Goal: Task Accomplishment & Management: Complete application form

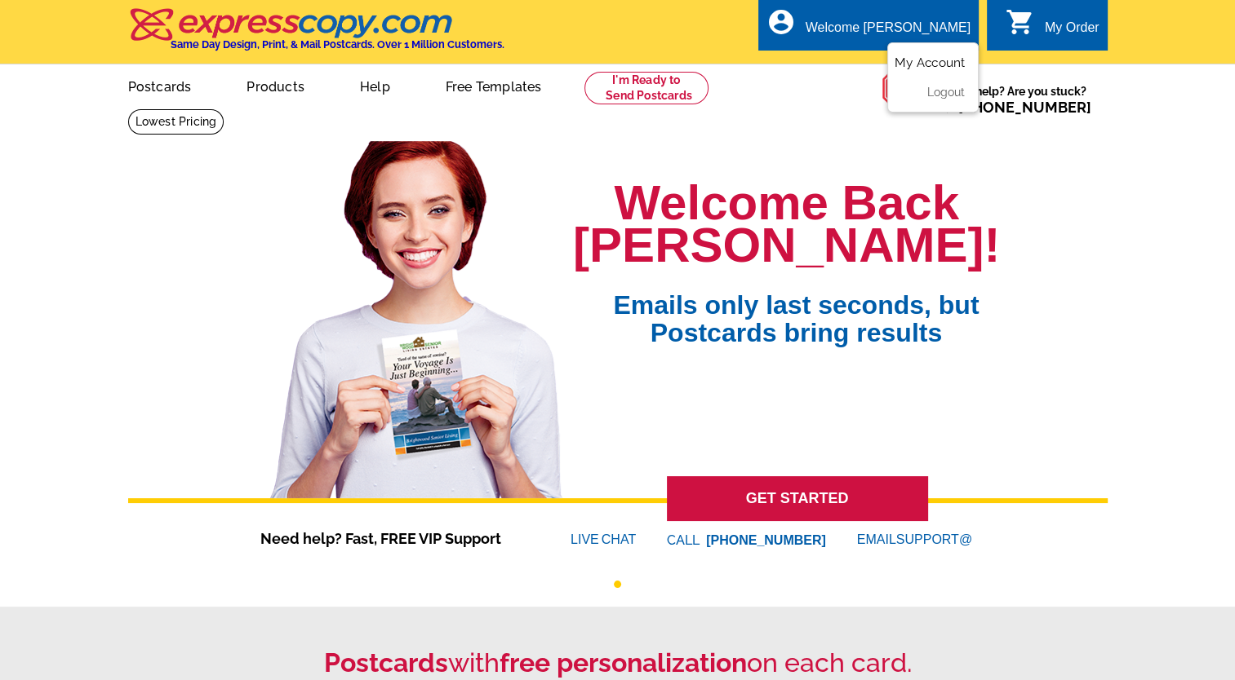
click at [930, 64] on link "My Account" at bounding box center [929, 62] width 70 height 15
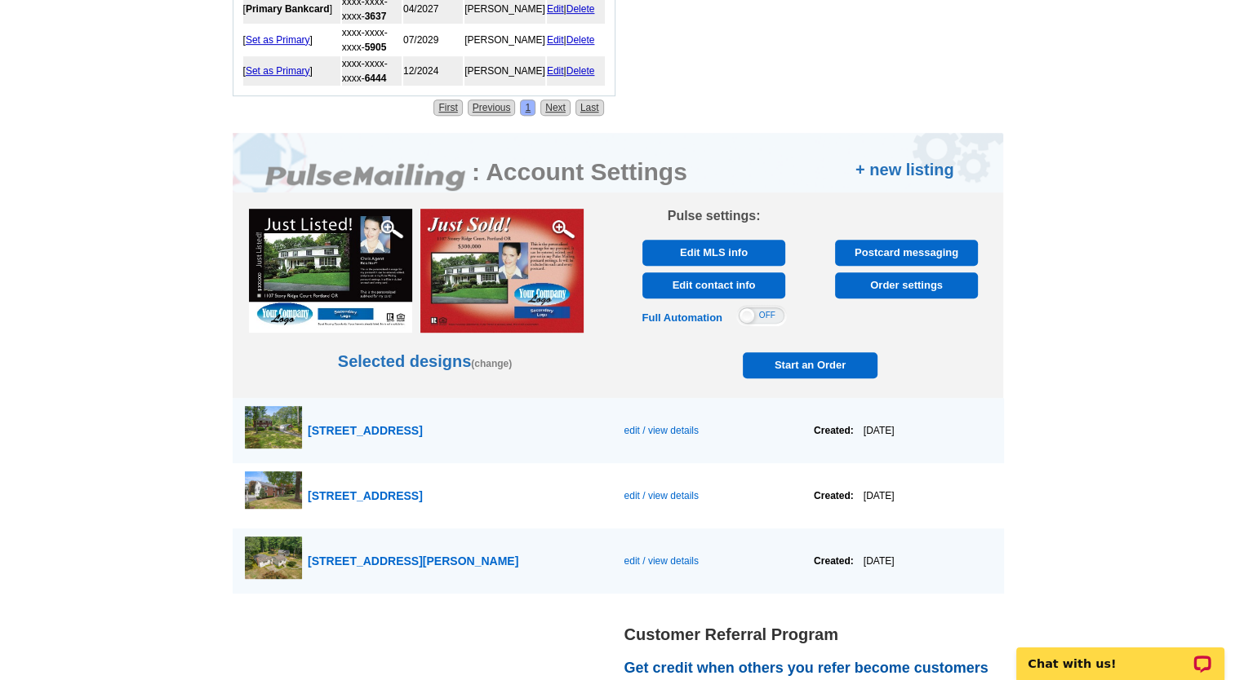
scroll to position [865, 0]
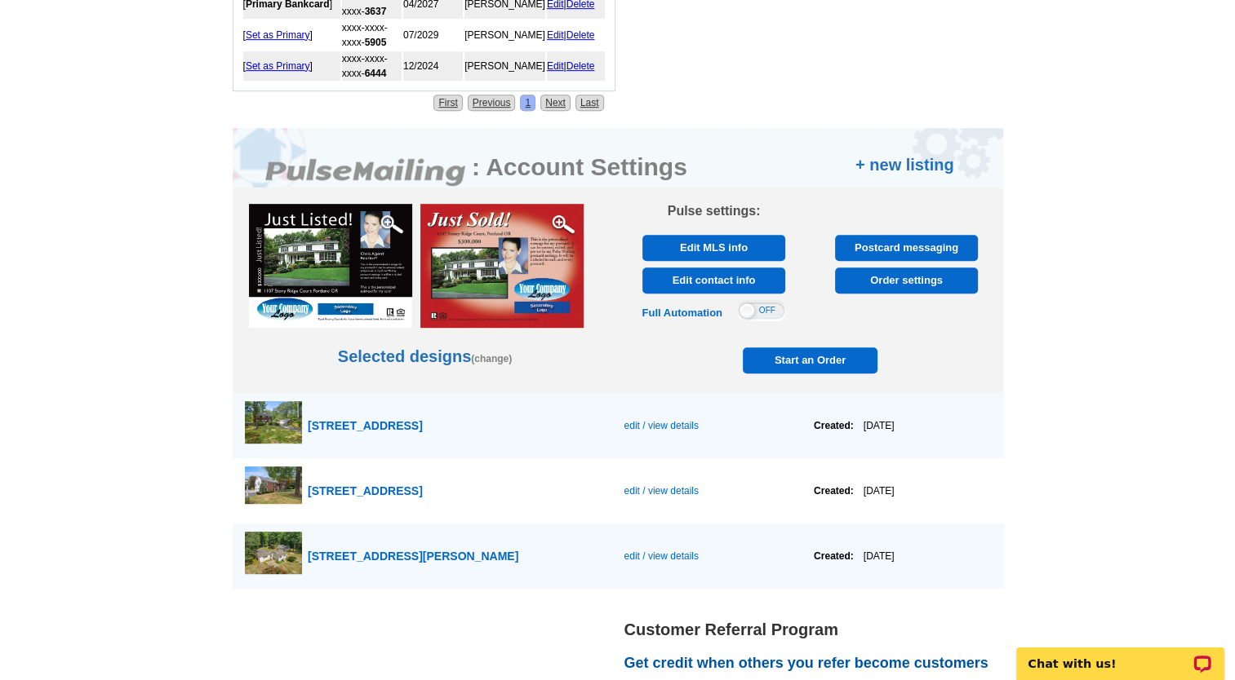
click at [806, 354] on span "Start an Order" at bounding box center [810, 361] width 127 height 26
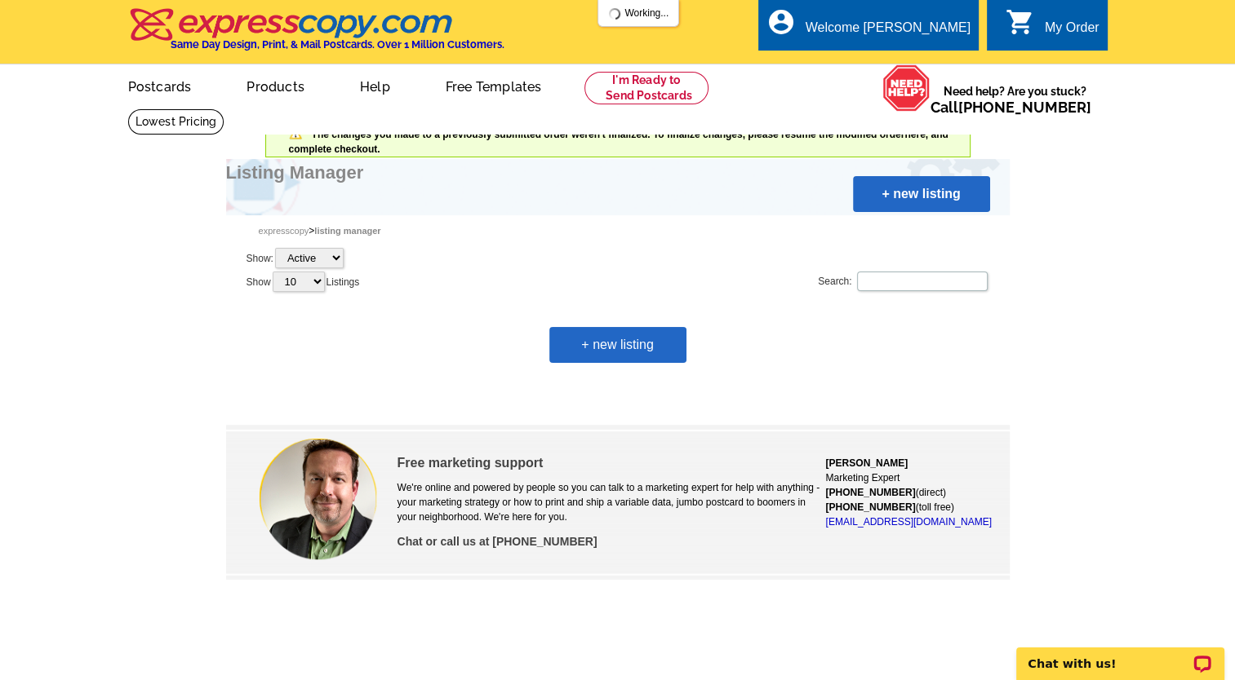
click at [627, 338] on link "+ new listing" at bounding box center [617, 345] width 137 height 36
click at [613, 341] on link "+ new listing" at bounding box center [617, 345] width 137 height 36
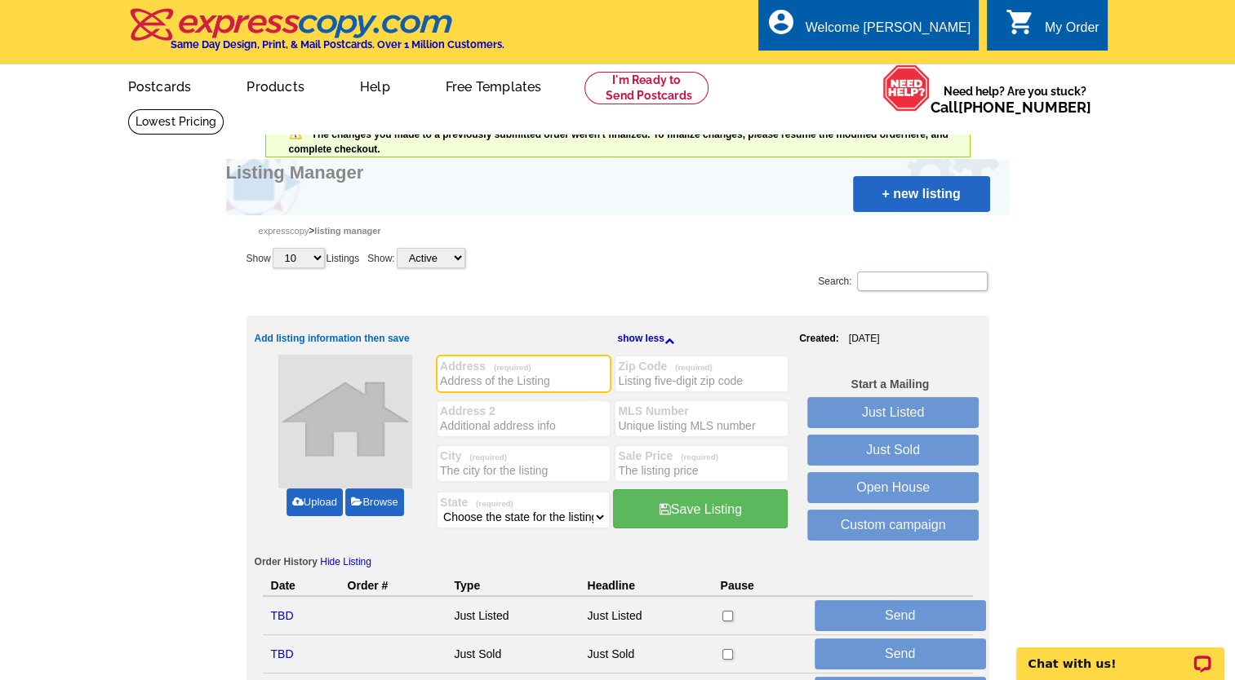
click at [483, 377] on input "Address (required)" at bounding box center [523, 381] width 167 height 16
type input "9 School Street"
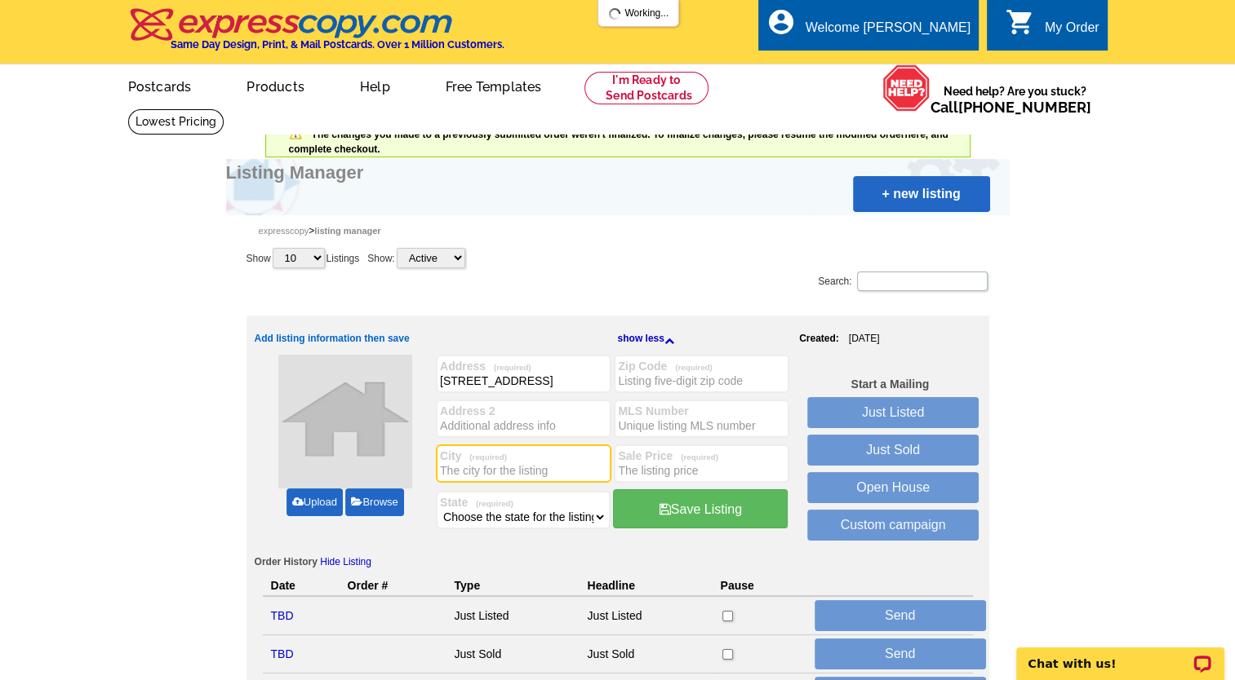
click at [449, 467] on input "City (required)" at bounding box center [523, 471] width 167 height 16
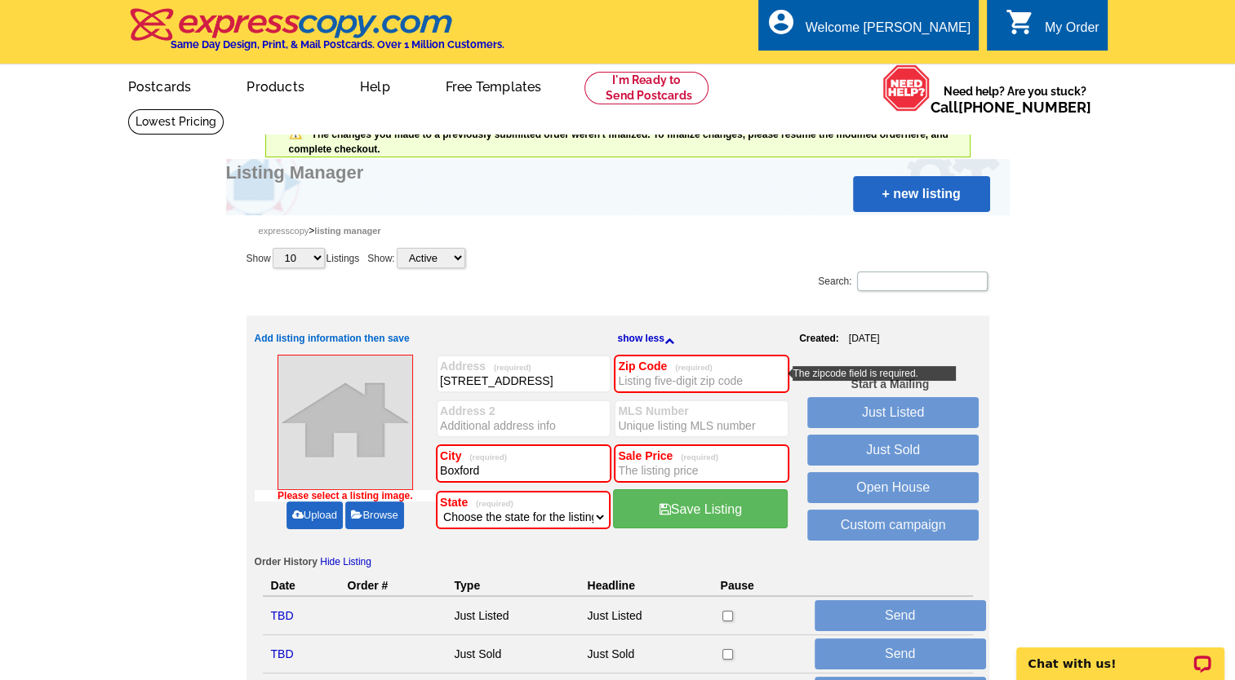
type input "Boxford"
click at [417, 543] on div "Please select a listing image. Upload Browse" at bounding box center [346, 451] width 182 height 192
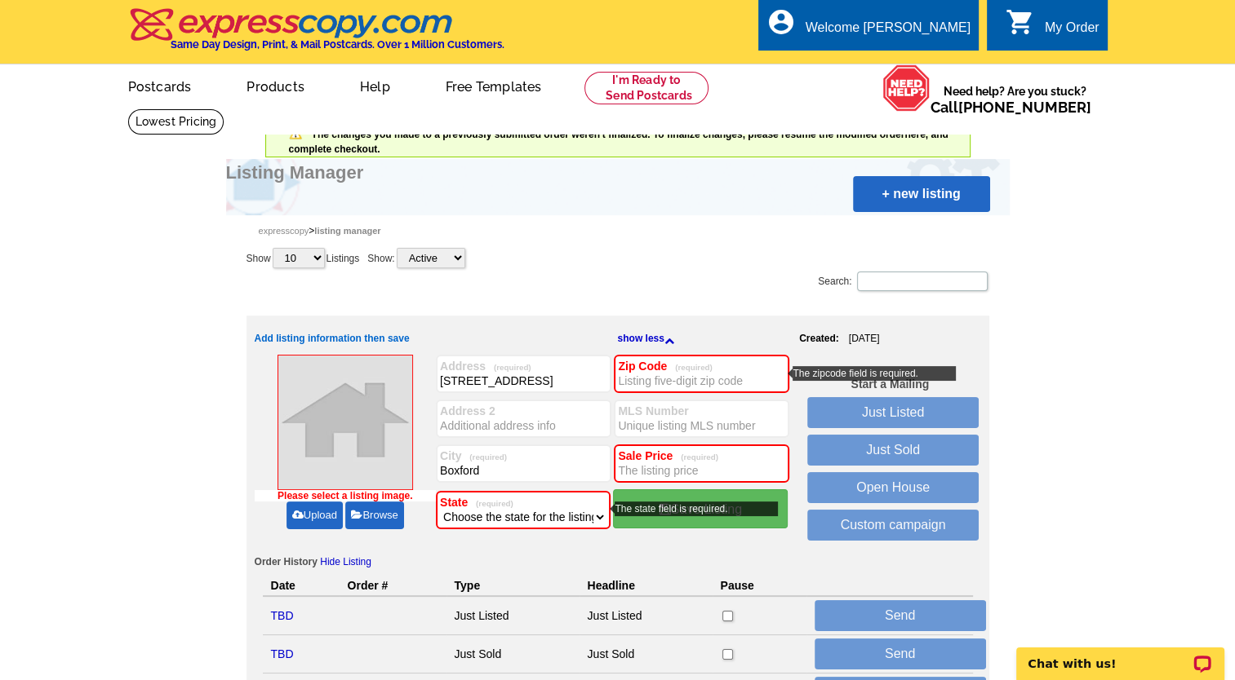
click at [592, 517] on select "Choose the state for the listing Alabama Alaska Arizona Arkansas California Col…" at bounding box center [523, 517] width 166 height 16
select select "22"
click at [440, 509] on select "Choose the state for the listing Alabama Alaska Arizona Arkansas California Col…" at bounding box center [523, 517] width 166 height 16
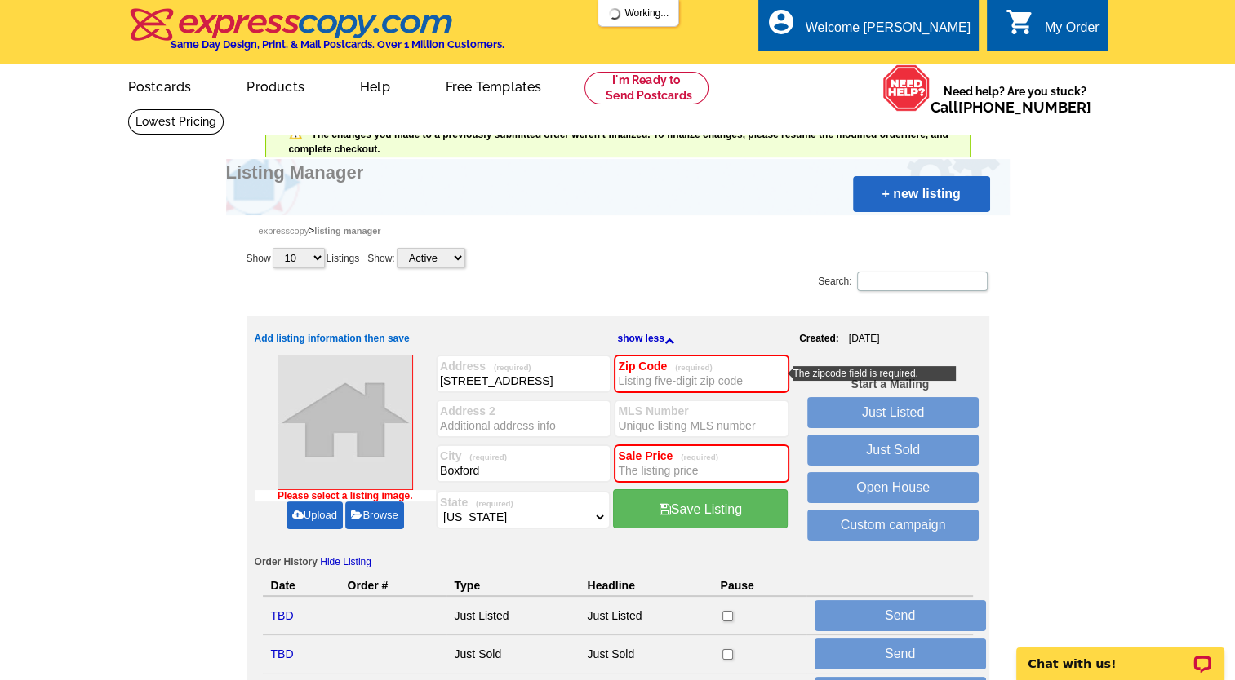
click at [704, 379] on input "Zip Code (required)" at bounding box center [701, 381] width 167 height 16
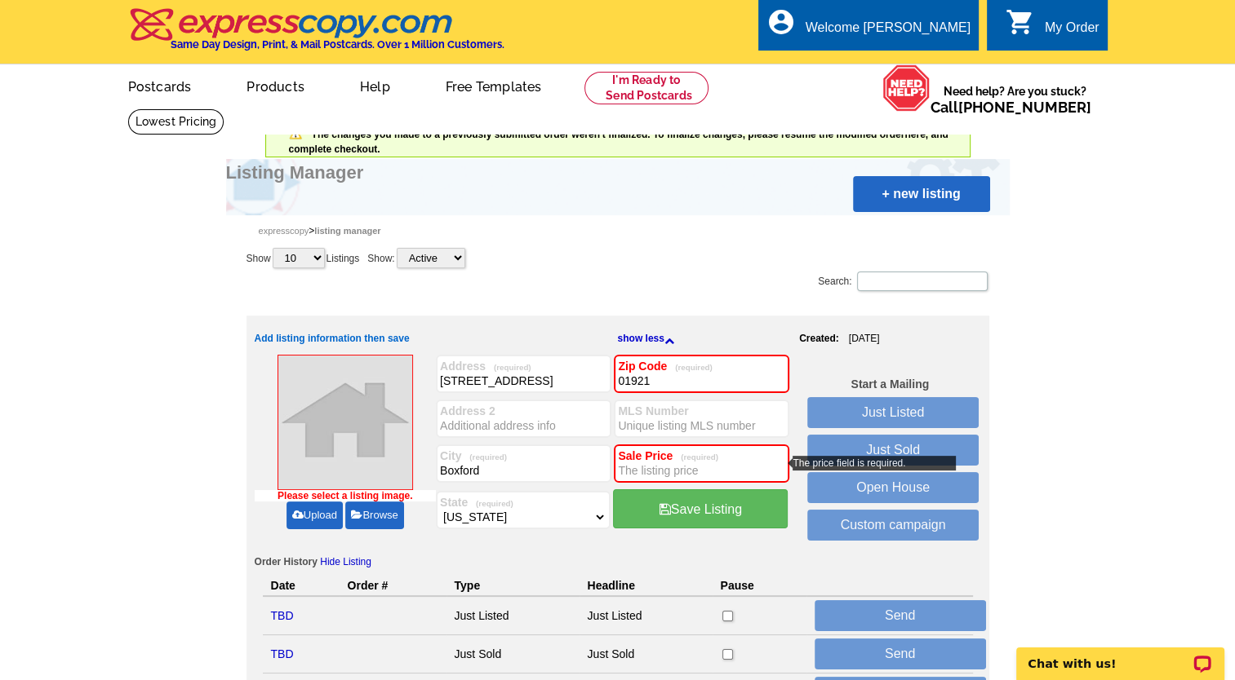
type input "01921"
click at [632, 467] on input "Sale Price (required)" at bounding box center [701, 471] width 167 height 16
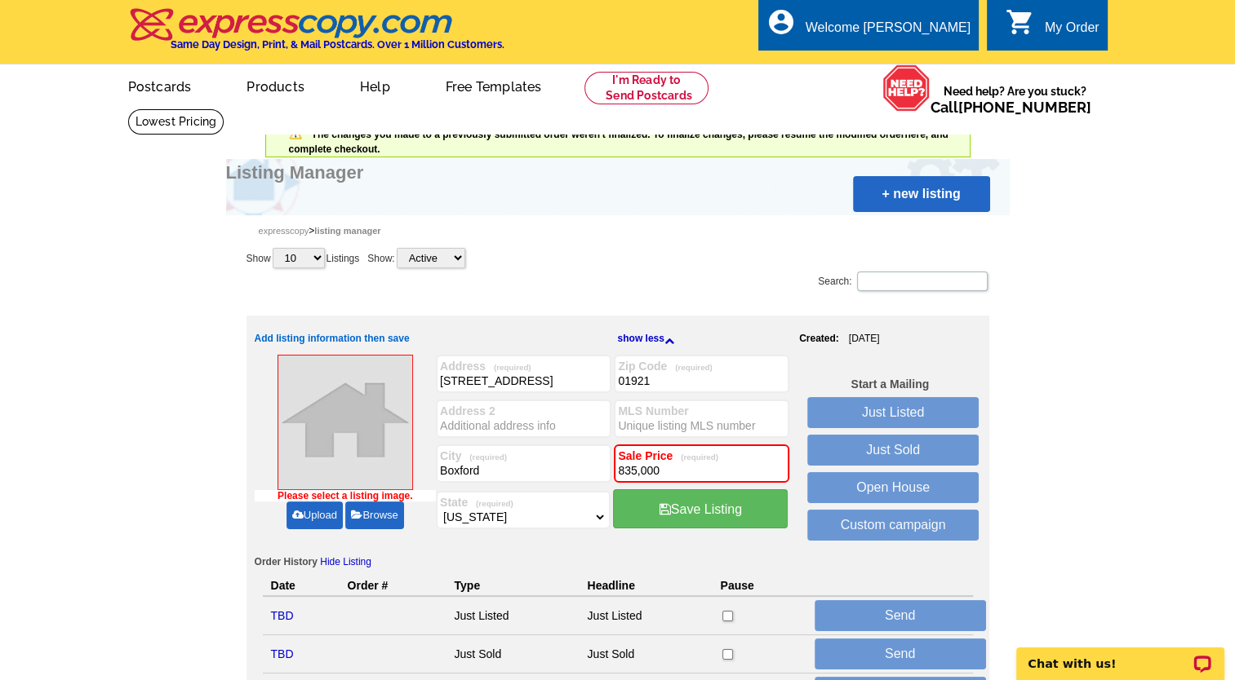
type input "835,000"
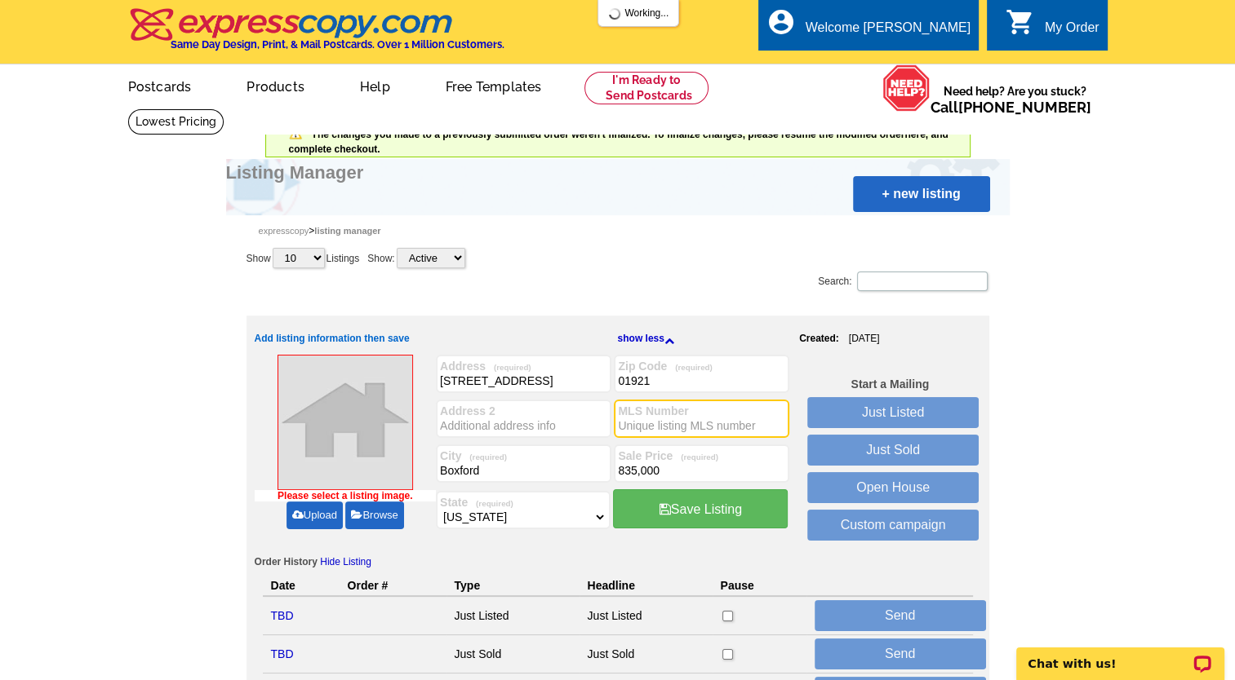
click at [647, 423] on input "MLS Number" at bounding box center [701, 426] width 167 height 16
paste input "73414018"
type input "73414018"
click at [317, 514] on link "Upload" at bounding box center [314, 516] width 56 height 28
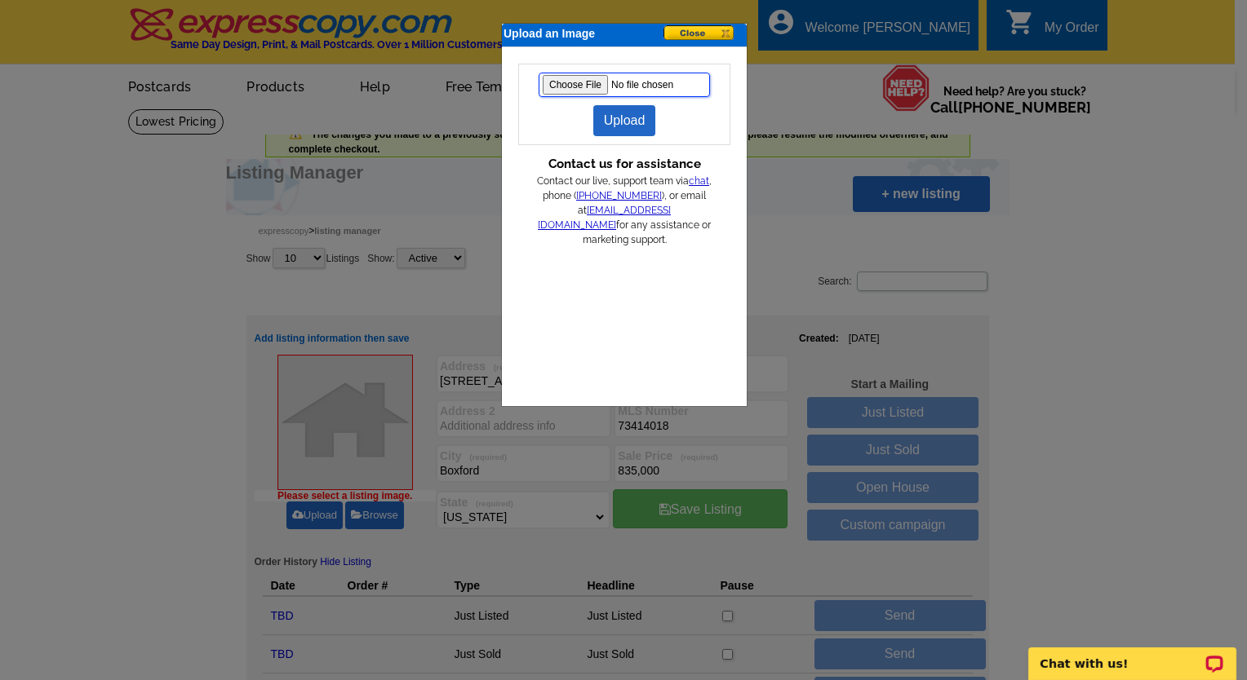
click at [578, 82] on input "file" at bounding box center [624, 85] width 171 height 24
click at [623, 113] on link "Upload" at bounding box center [624, 120] width 63 height 31
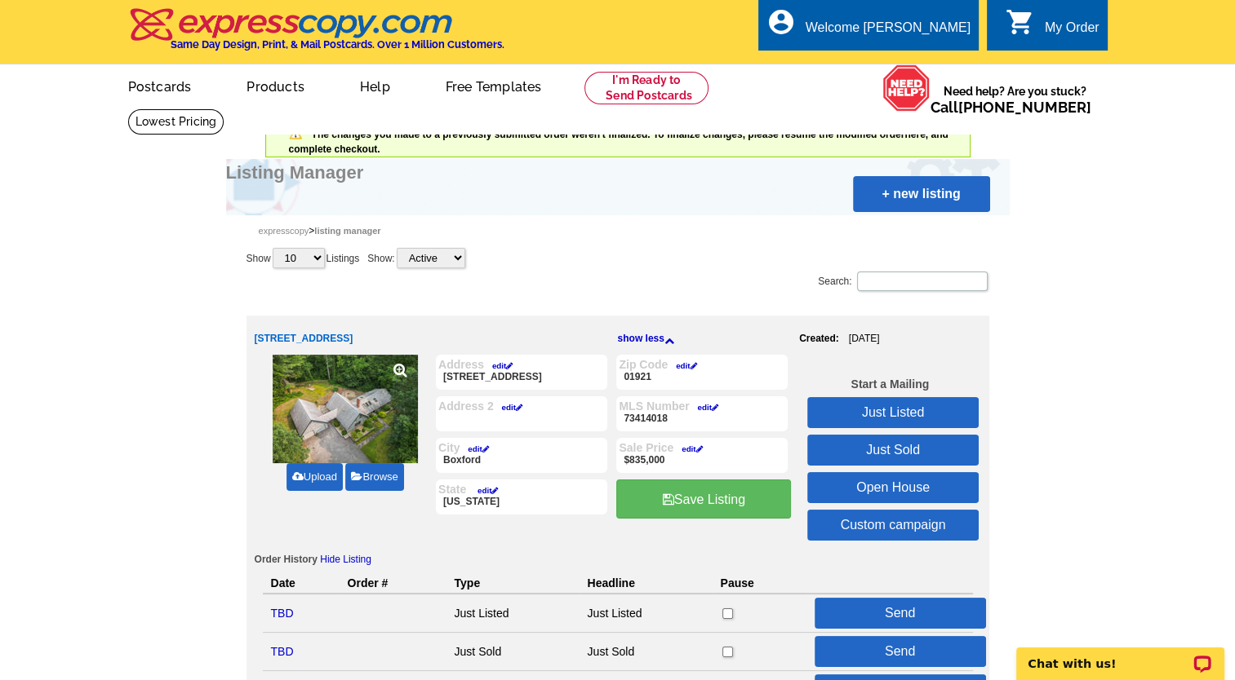
click at [347, 422] on img at bounding box center [345, 409] width 145 height 109
click at [369, 472] on link "Browse" at bounding box center [374, 477] width 58 height 28
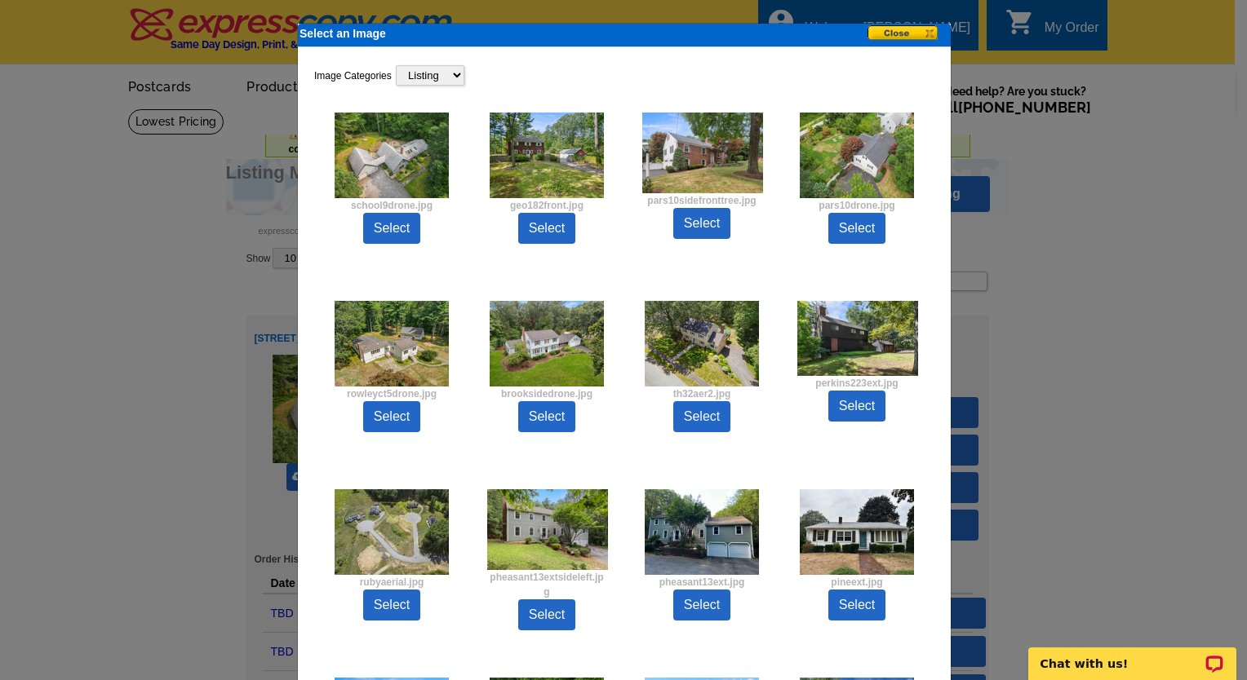
click at [891, 31] on button at bounding box center [908, 33] width 82 height 17
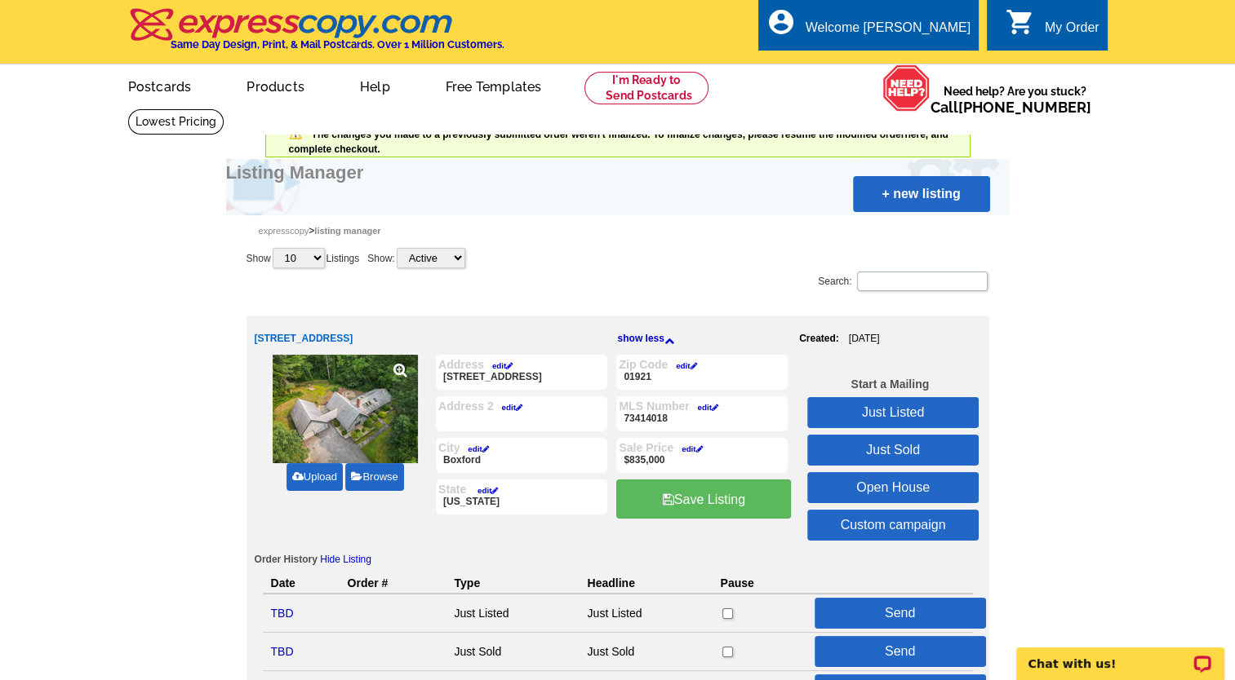
click at [326, 476] on link "Upload" at bounding box center [314, 477] width 56 height 28
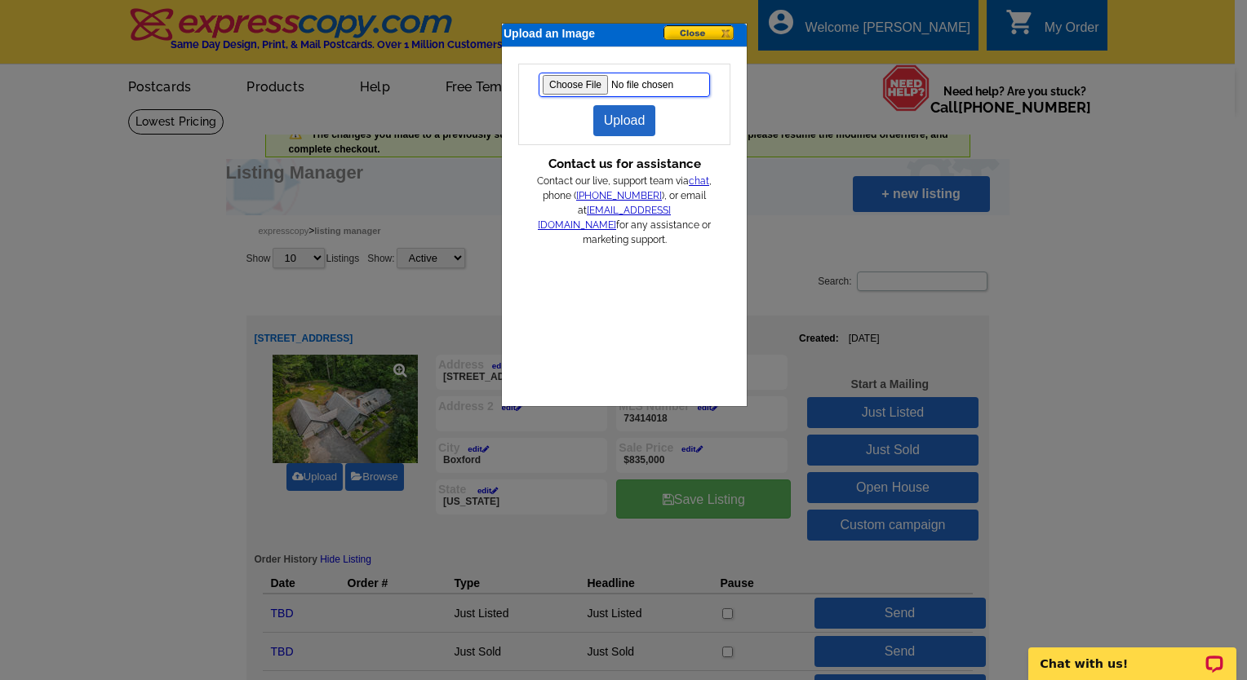
click at [582, 84] on input "file" at bounding box center [624, 85] width 171 height 24
click at [620, 113] on link "Upload" at bounding box center [624, 120] width 63 height 31
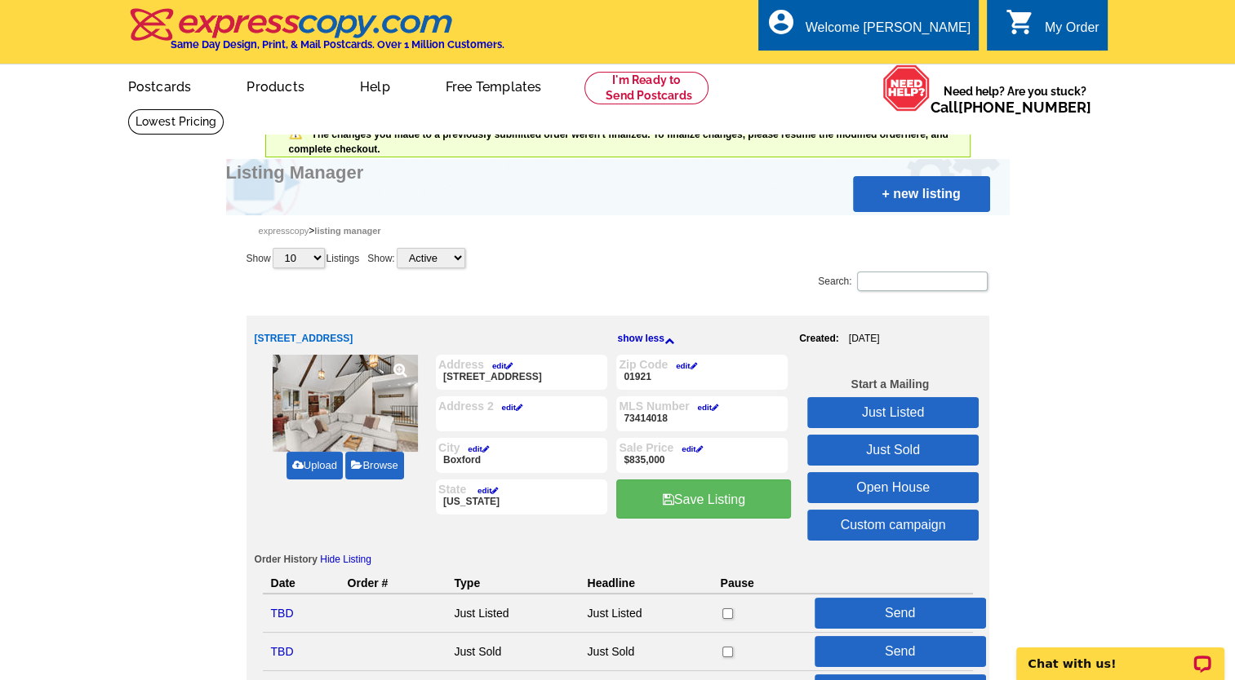
click at [311, 462] on link "Upload" at bounding box center [314, 466] width 56 height 28
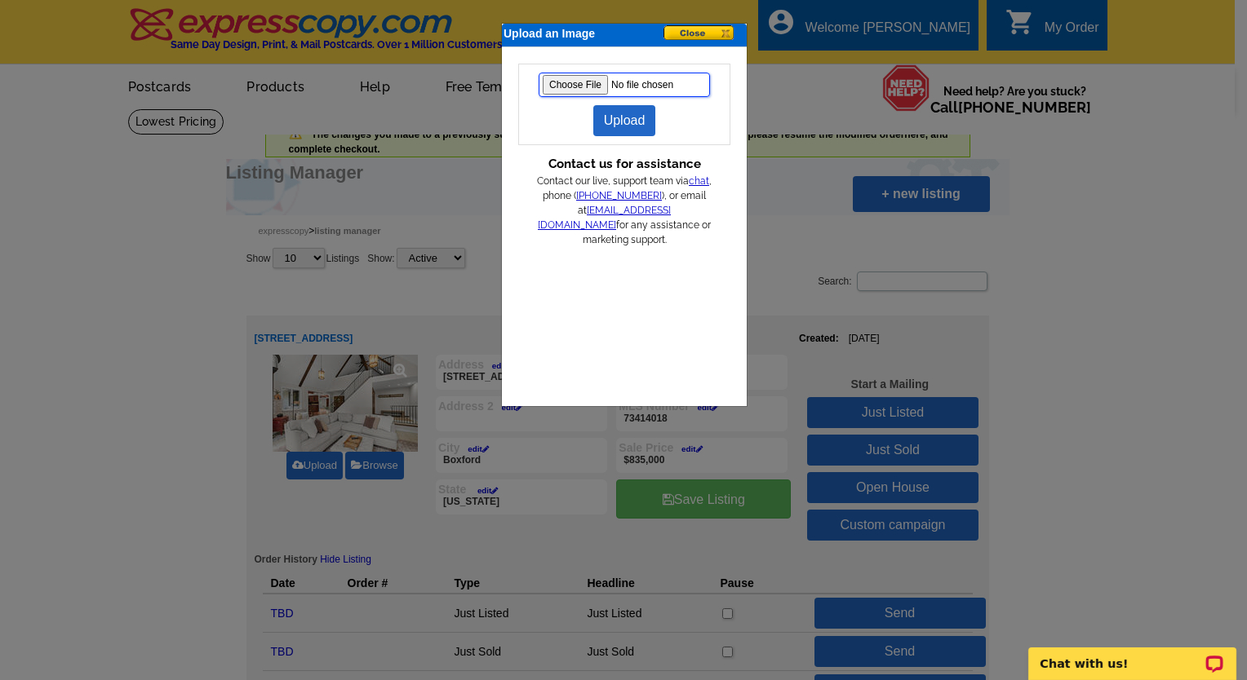
click at [565, 82] on input "file" at bounding box center [624, 85] width 171 height 24
click at [633, 119] on link "Upload" at bounding box center [624, 120] width 63 height 31
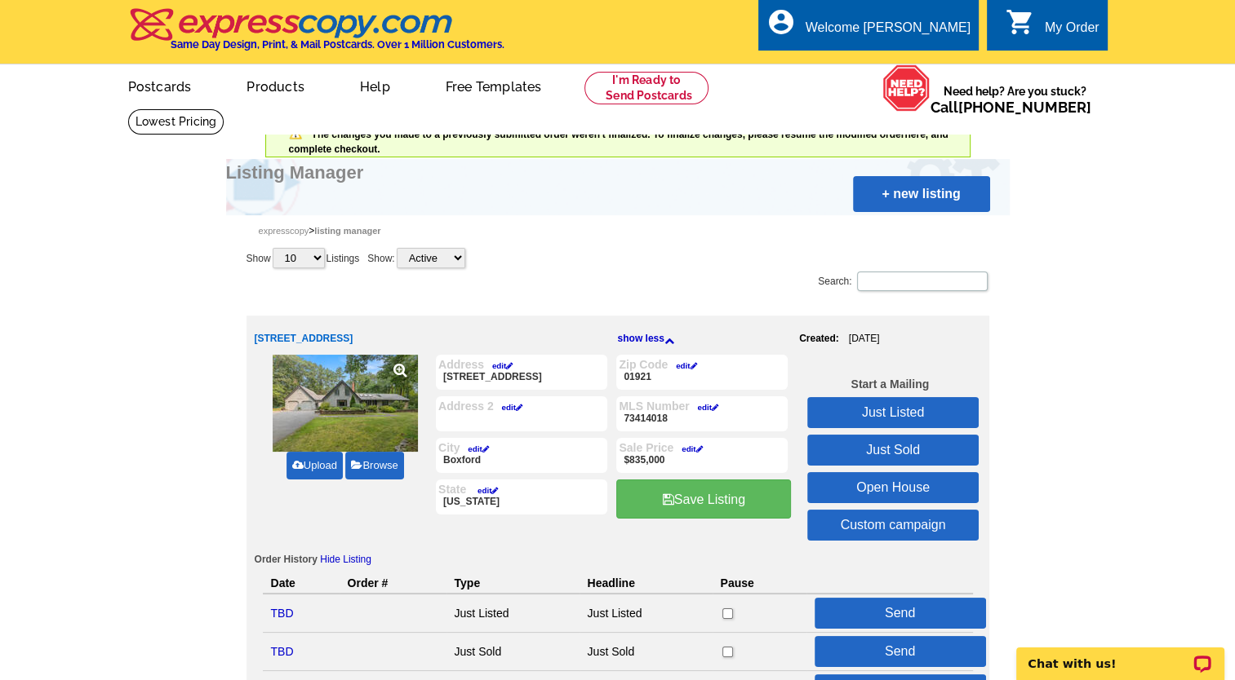
click at [313, 465] on link "Upload" at bounding box center [314, 466] width 56 height 28
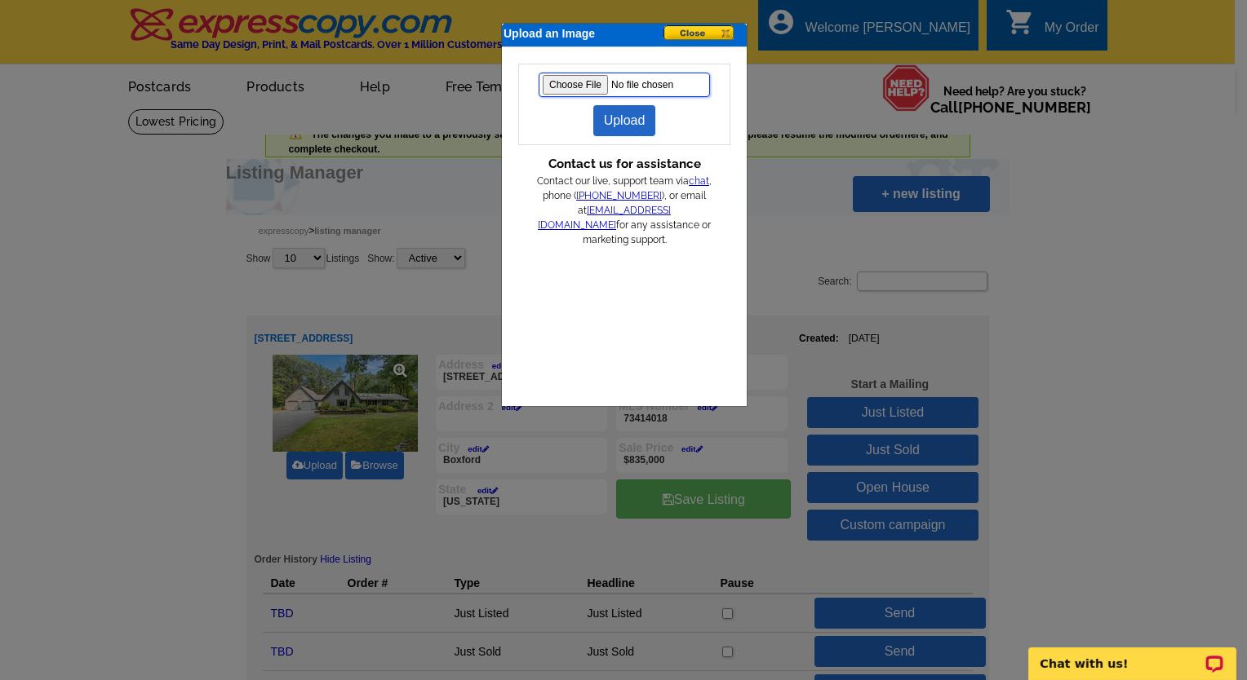
click at [567, 84] on input "file" at bounding box center [624, 85] width 171 height 24
type input "C:\fakepath\school9ext.jpg"
click at [627, 113] on link "Upload" at bounding box center [624, 120] width 63 height 31
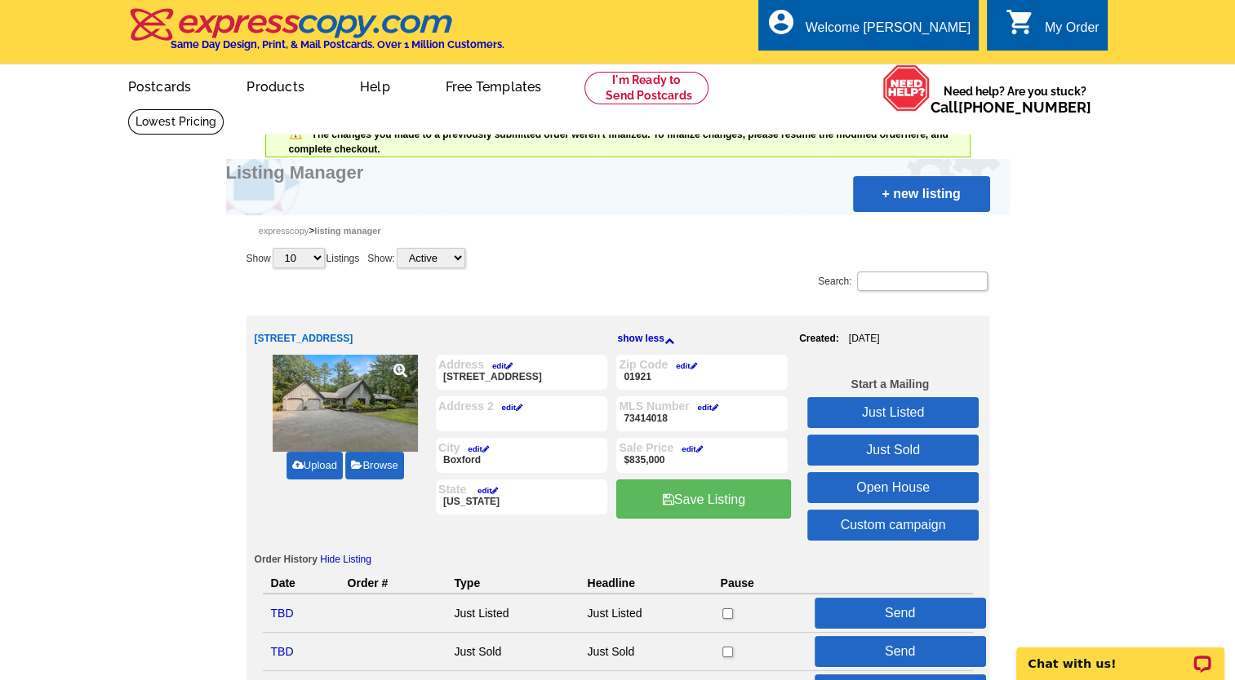
click at [718, 495] on link "Save Listing" at bounding box center [703, 499] width 175 height 39
click at [886, 443] on link "Just Sold" at bounding box center [892, 450] width 171 height 31
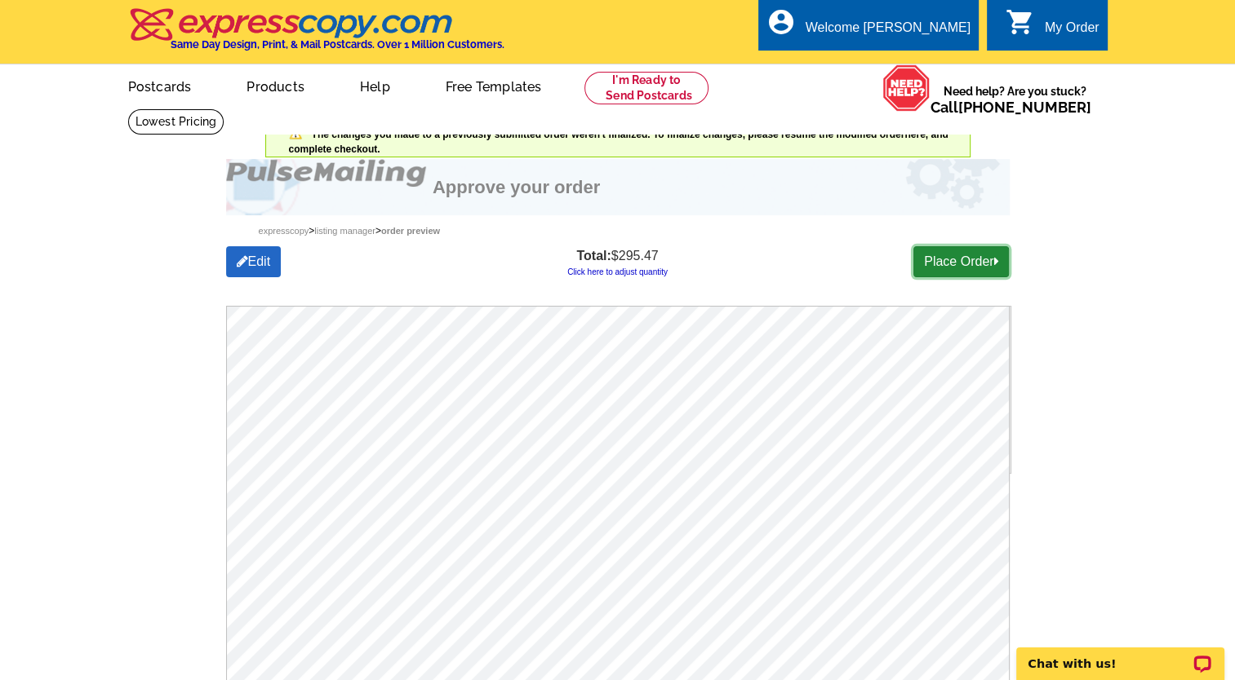
click at [960, 262] on link "Place Order" at bounding box center [960, 261] width 95 height 31
